Goal: Information Seeking & Learning: Learn about a topic

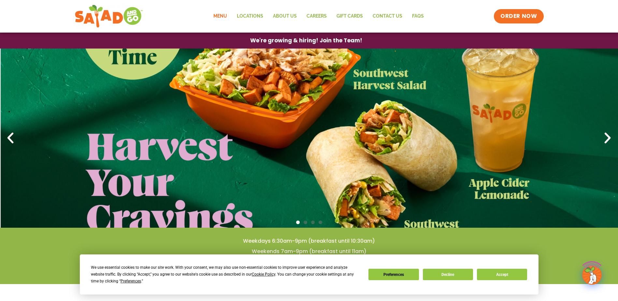
click at [227, 17] on link "Menu" at bounding box center [219, 16] width 23 height 15
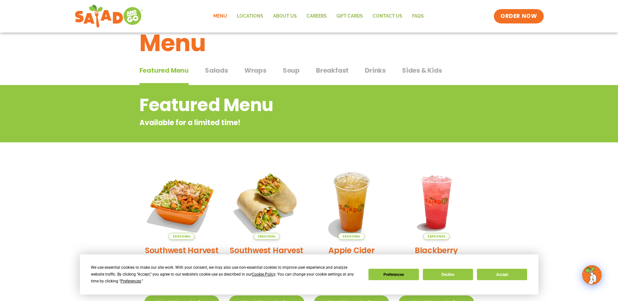
scroll to position [19, 0]
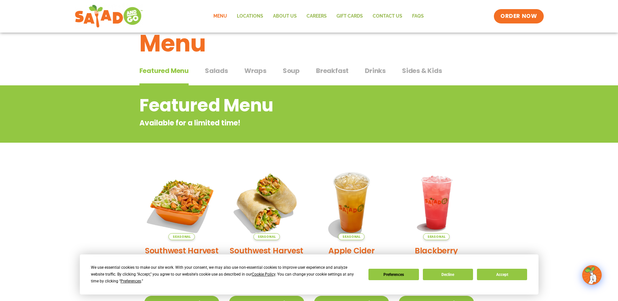
click at [209, 71] on span "Salads" at bounding box center [216, 71] width 23 height 10
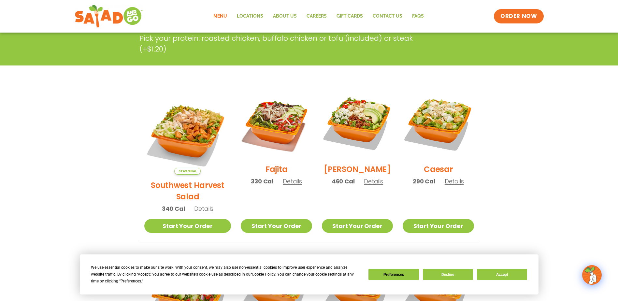
scroll to position [117, 0]
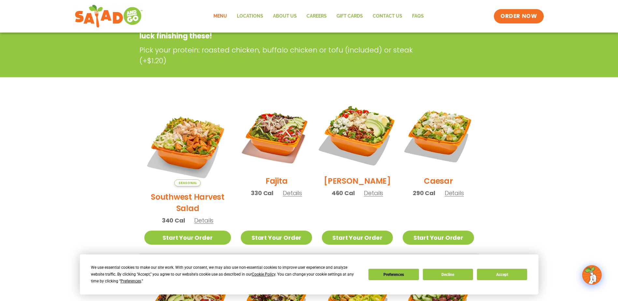
click at [351, 111] on img at bounding box center [357, 134] width 83 height 83
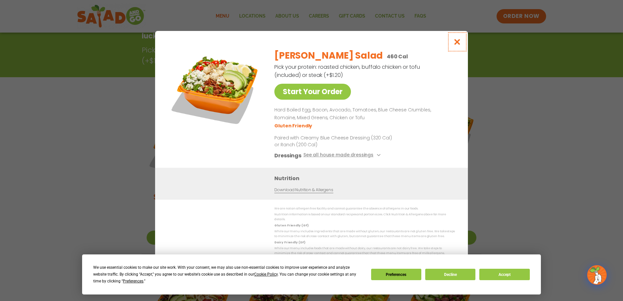
click at [458, 41] on icon "Close modal" at bounding box center [457, 41] width 8 height 7
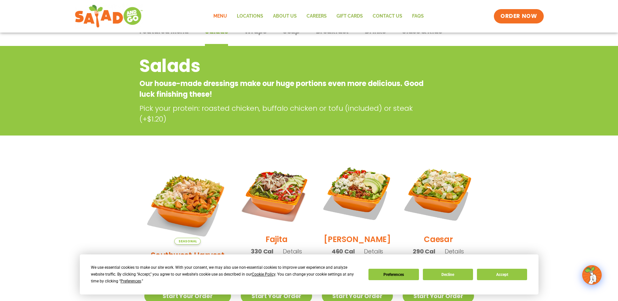
scroll to position [52, 0]
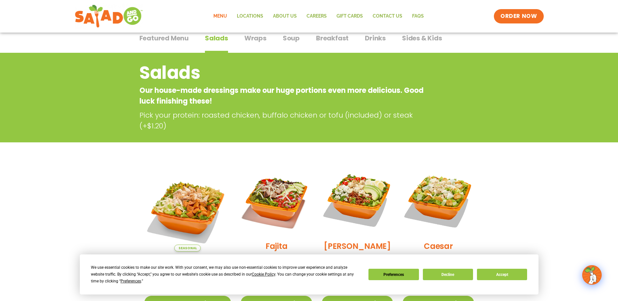
click at [248, 37] on span "Wraps" at bounding box center [255, 38] width 22 height 10
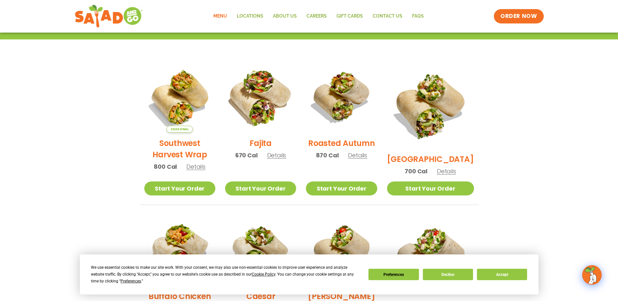
scroll to position [52, 0]
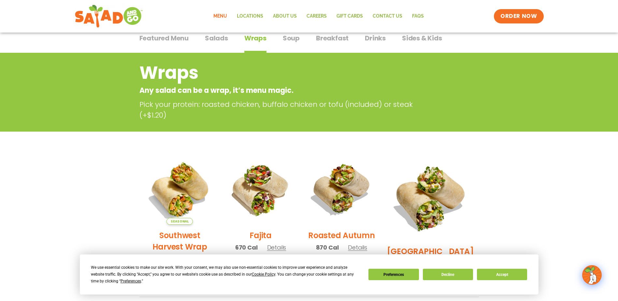
click at [220, 37] on span "Salads" at bounding box center [216, 38] width 23 height 10
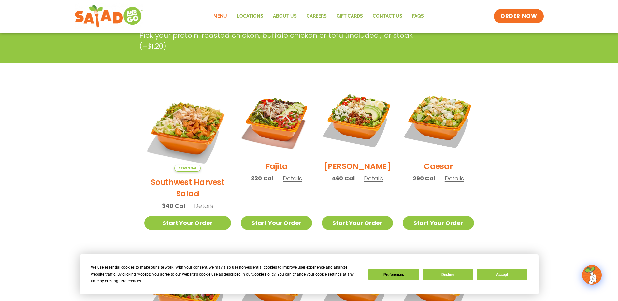
scroll to position [149, 0]
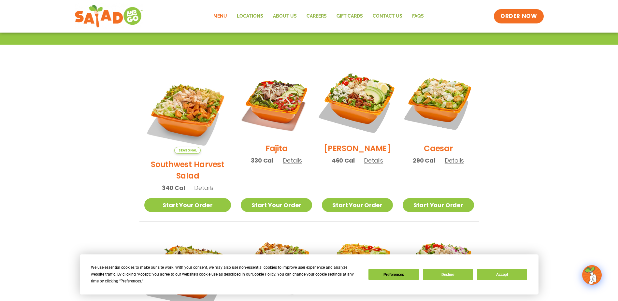
click at [334, 101] on img at bounding box center [357, 102] width 83 height 83
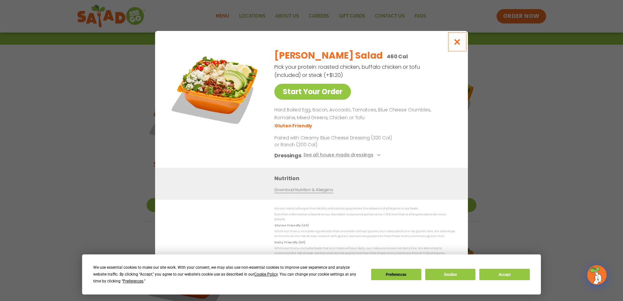
click at [458, 43] on icon "Close modal" at bounding box center [457, 41] width 8 height 7
